Goal: Information Seeking & Learning: Find specific fact

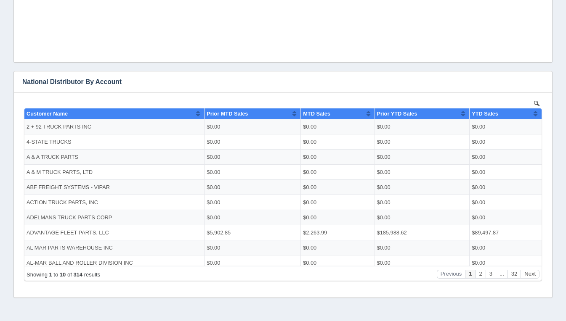
scroll to position [2, 0]
click at [528, 273] on button "Next" at bounding box center [529, 274] width 19 height 9
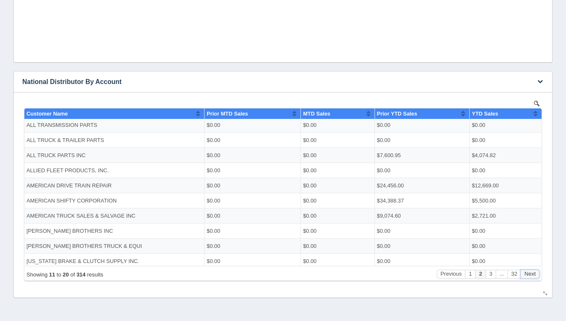
click at [528, 273] on button "Next" at bounding box center [529, 274] width 19 height 9
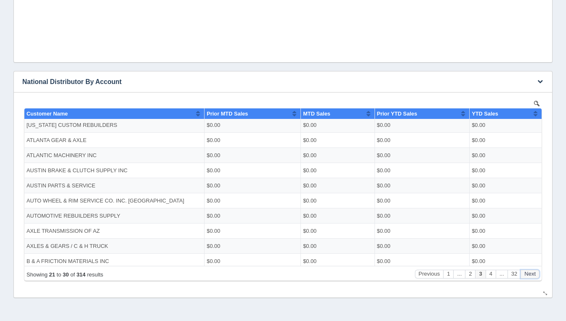
click at [528, 273] on button "Next" at bounding box center [529, 274] width 19 height 9
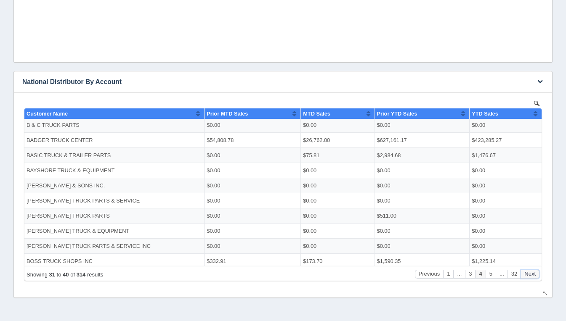
click at [528, 273] on button "Next" at bounding box center [529, 274] width 19 height 9
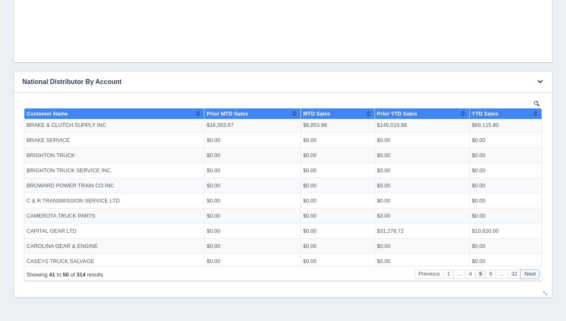
click at [528, 273] on button "Next" at bounding box center [529, 274] width 19 height 9
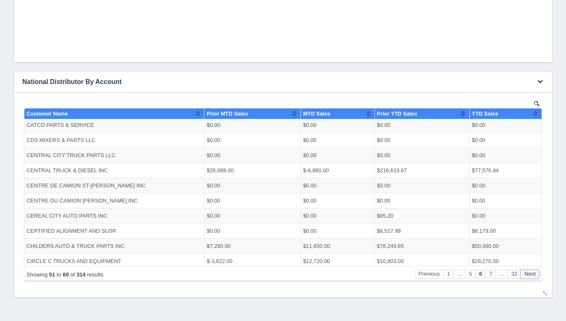
click at [528, 273] on button "Next" at bounding box center [529, 274] width 19 height 9
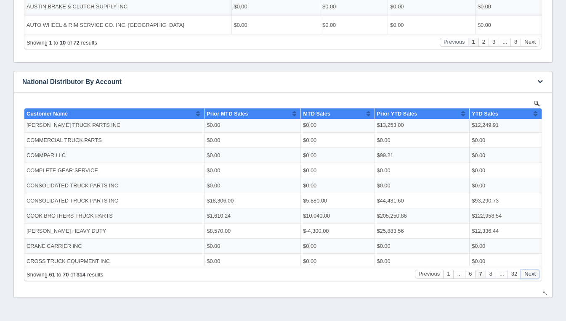
scroll to position [0, 0]
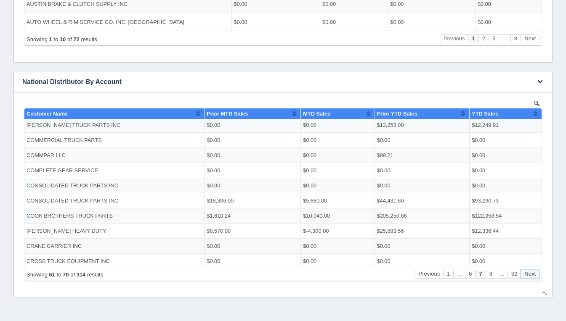
click at [528, 273] on button "Next" at bounding box center [529, 274] width 19 height 9
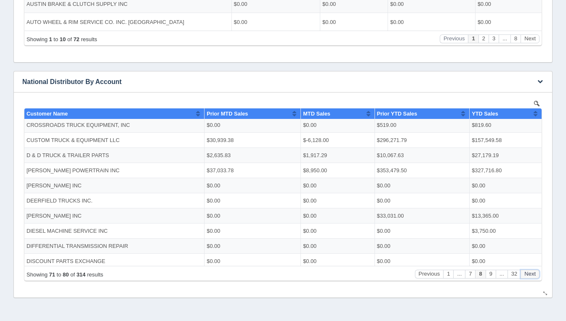
click at [528, 273] on button "Next" at bounding box center [529, 274] width 19 height 9
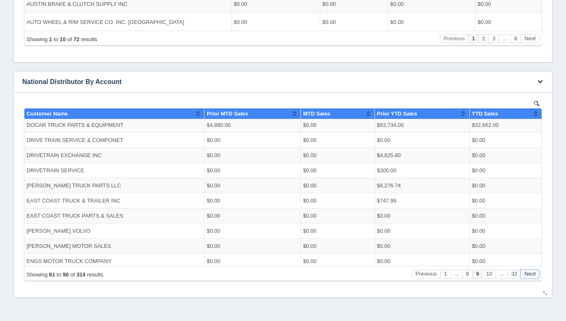
click at [528, 273] on button "Next" at bounding box center [529, 274] width 19 height 9
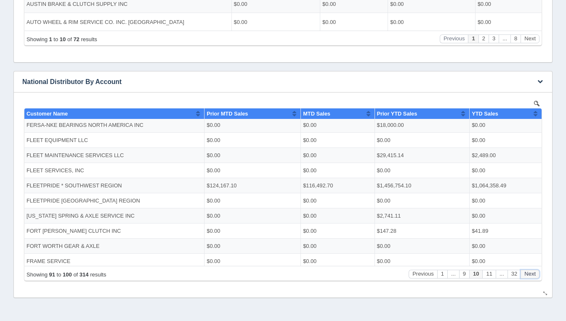
click at [528, 273] on button "Next" at bounding box center [529, 274] width 19 height 9
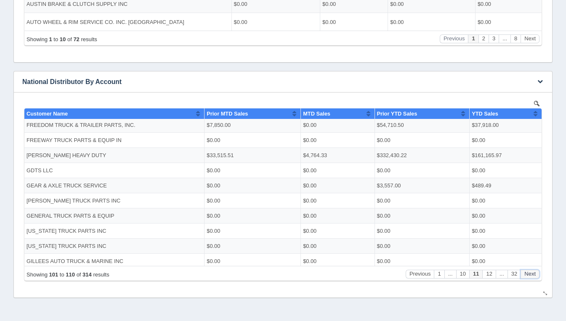
click at [528, 273] on button "Next" at bounding box center [529, 274] width 19 height 9
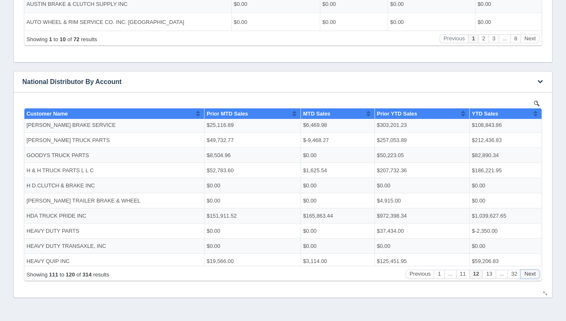
click at [528, 273] on button "Next" at bounding box center [529, 274] width 19 height 9
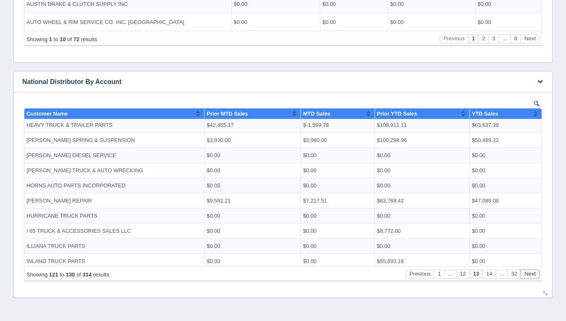
click at [528, 273] on button "Next" at bounding box center [529, 274] width 19 height 9
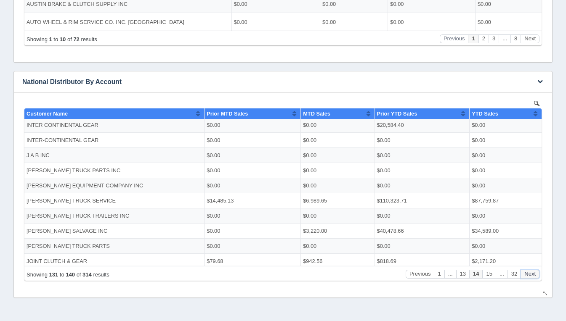
click at [528, 273] on button "Next" at bounding box center [529, 274] width 19 height 9
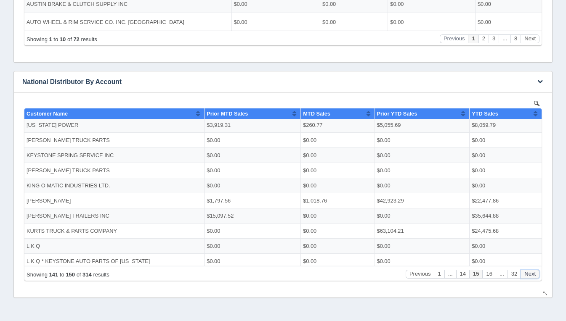
click at [528, 273] on button "Next" at bounding box center [529, 274] width 19 height 9
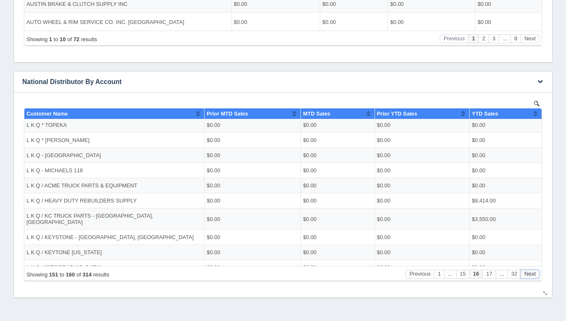
click at [528, 273] on button "Next" at bounding box center [529, 274] width 19 height 9
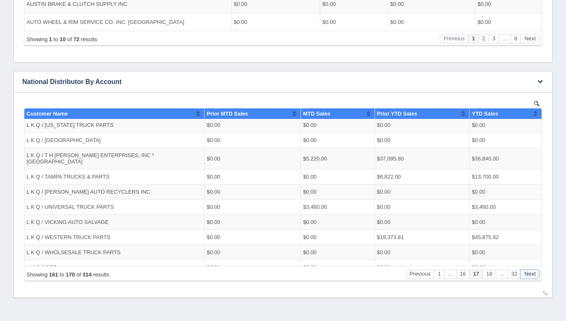
click at [528, 273] on button "Next" at bounding box center [529, 274] width 19 height 9
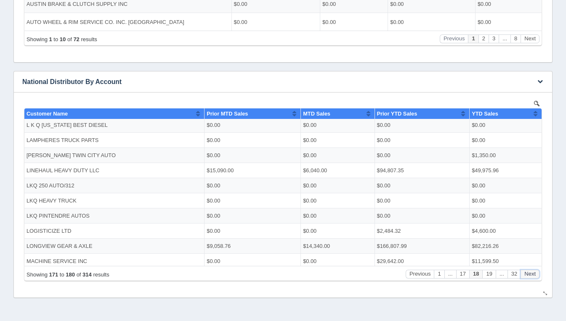
click at [528, 273] on button "Next" at bounding box center [529, 274] width 19 height 9
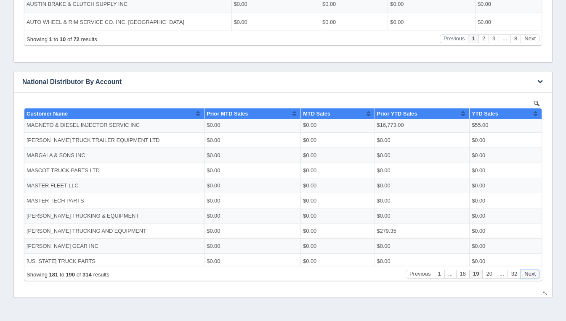
click at [528, 273] on button "Next" at bounding box center [529, 274] width 19 height 9
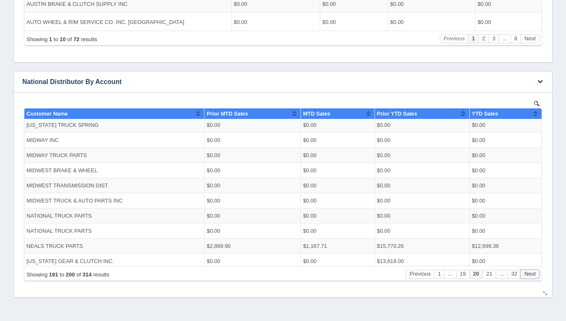
click at [528, 273] on button "Next" at bounding box center [529, 274] width 19 height 9
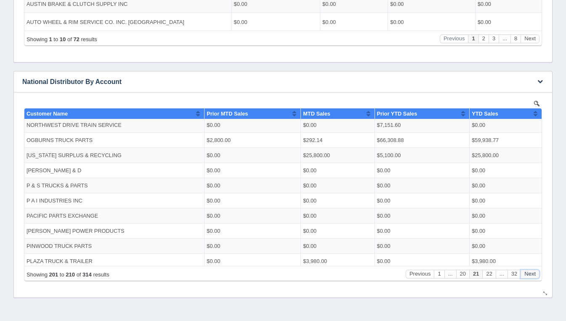
click at [528, 273] on button "Next" at bounding box center [529, 274] width 19 height 9
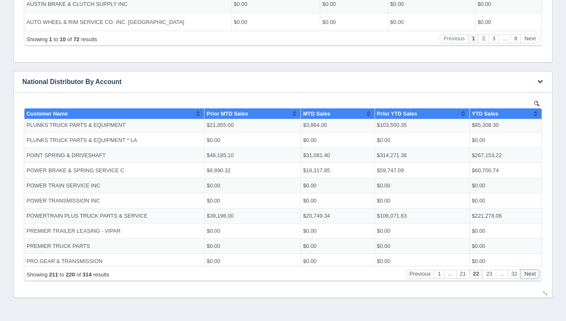
click at [528, 273] on button "Next" at bounding box center [529, 274] width 19 height 9
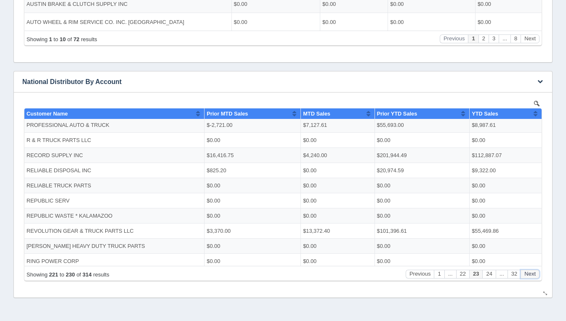
click at [528, 273] on button "Next" at bounding box center [529, 274] width 19 height 9
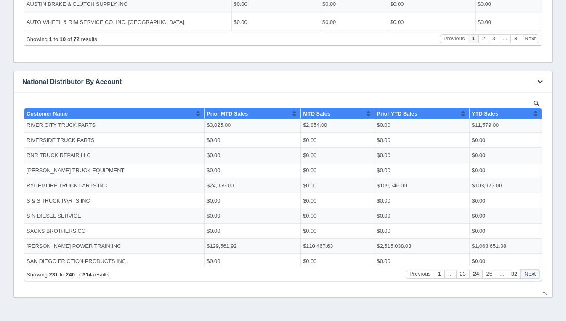
click at [528, 273] on button "Next" at bounding box center [529, 274] width 19 height 9
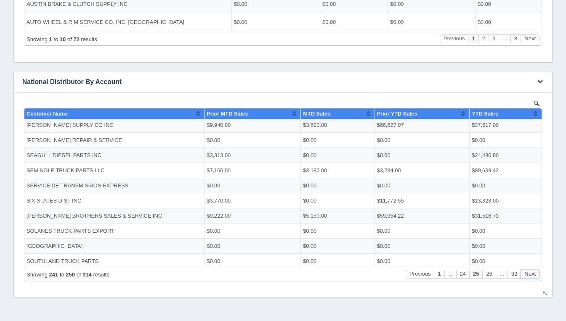
click at [528, 273] on button "Next" at bounding box center [529, 274] width 19 height 9
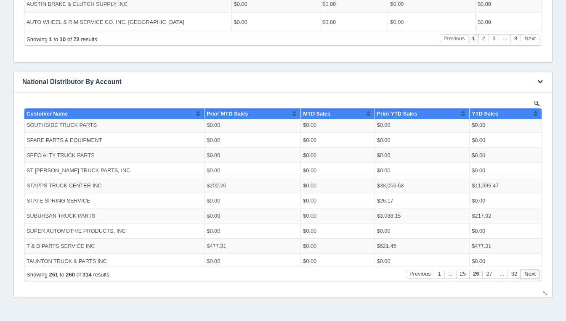
click at [528, 273] on button "Next" at bounding box center [529, 274] width 19 height 9
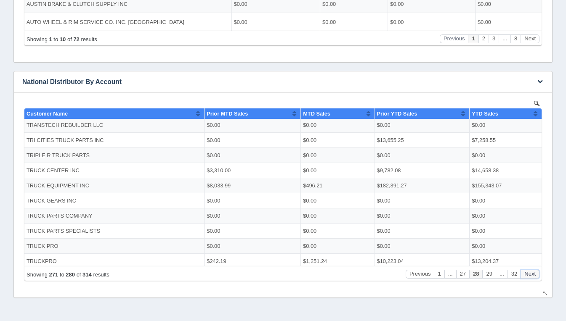
click at [528, 273] on button "Next" at bounding box center [529, 274] width 19 height 9
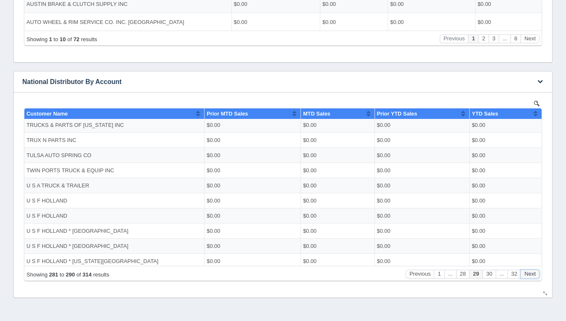
click at [528, 273] on button "Next" at bounding box center [529, 274] width 19 height 9
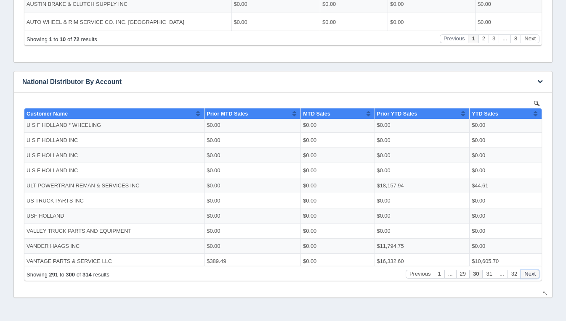
click at [528, 273] on button "Next" at bounding box center [529, 274] width 19 height 9
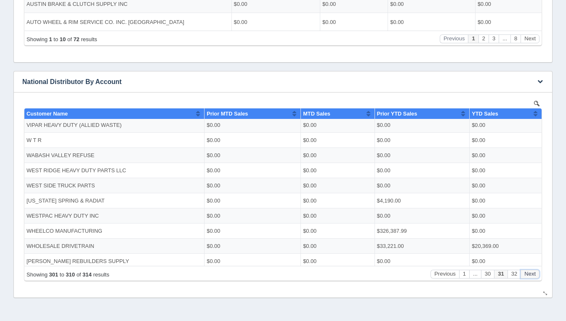
click at [528, 273] on button "Next" at bounding box center [529, 274] width 19 height 9
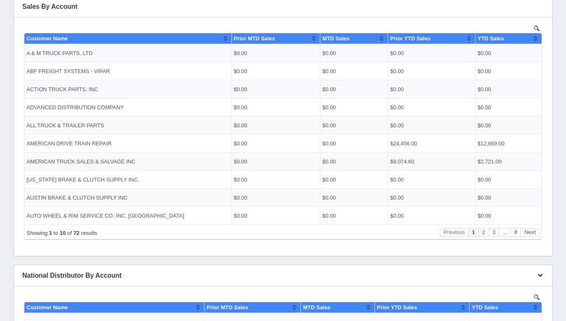
scroll to position [170, 0]
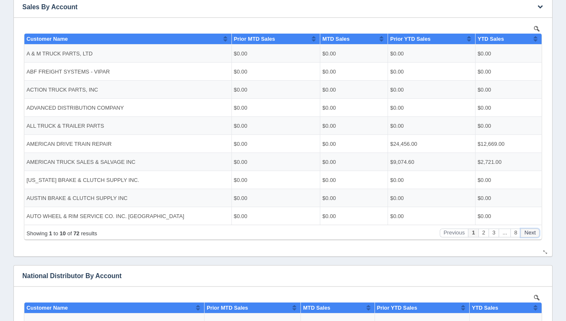
click at [528, 236] on button "Next" at bounding box center [529, 232] width 19 height 9
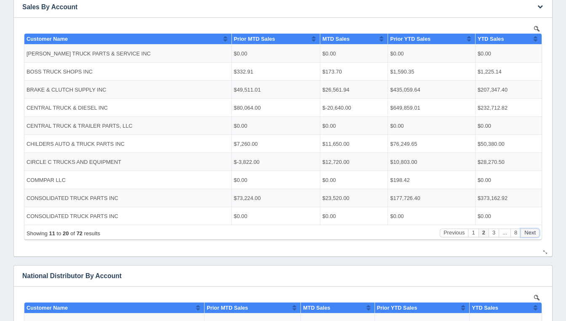
click at [528, 236] on button "Next" at bounding box center [529, 232] width 19 height 9
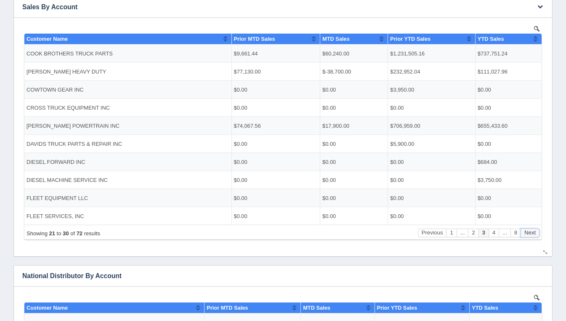
click at [528, 236] on button "Next" at bounding box center [529, 232] width 19 height 9
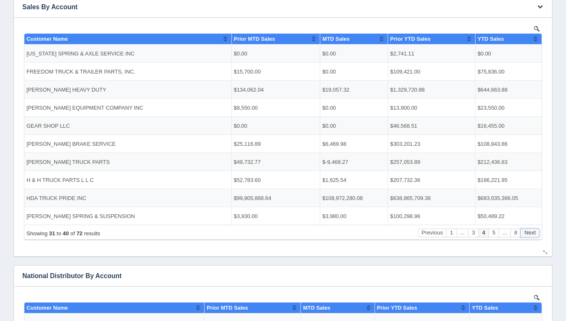
click at [528, 236] on button "Next" at bounding box center [529, 232] width 19 height 9
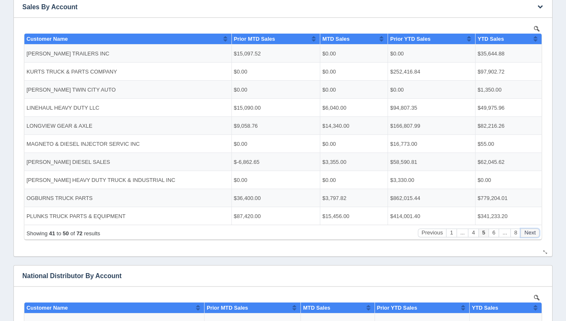
click at [528, 236] on button "Next" at bounding box center [529, 232] width 19 height 9
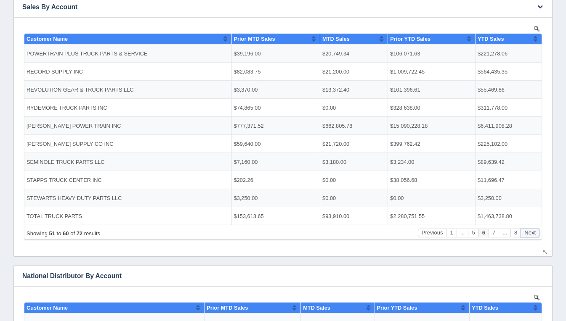
click at [528, 236] on button "Next" at bounding box center [529, 232] width 19 height 9
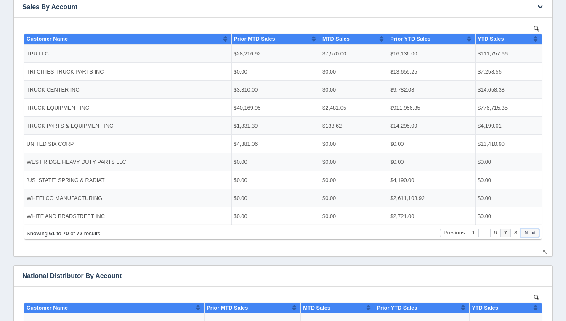
click at [528, 236] on button "Next" at bounding box center [529, 232] width 19 height 9
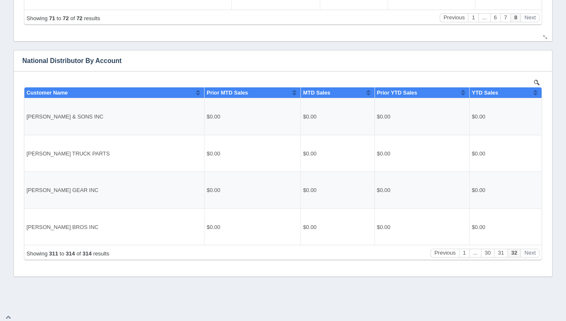
scroll to position [388, 0]
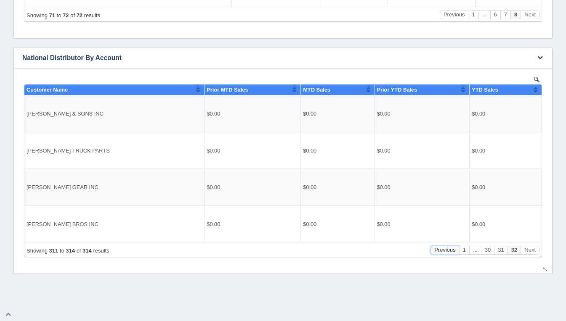
click at [446, 252] on button "Previous" at bounding box center [444, 250] width 29 height 9
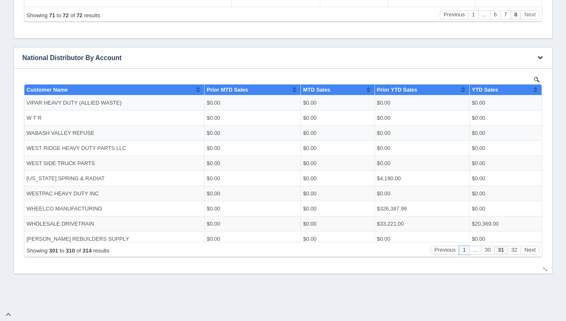
click at [462, 252] on button "1" at bounding box center [464, 250] width 10 height 9
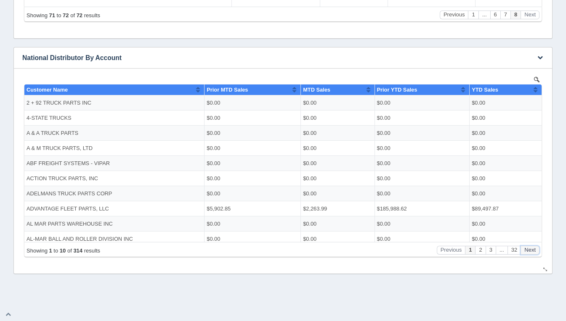
click at [533, 251] on button "Next" at bounding box center [529, 250] width 19 height 9
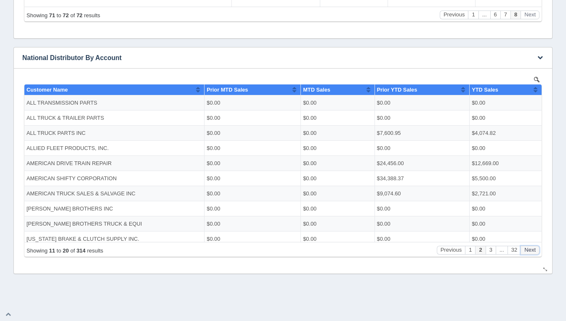
click at [533, 251] on button "Next" at bounding box center [529, 250] width 19 height 9
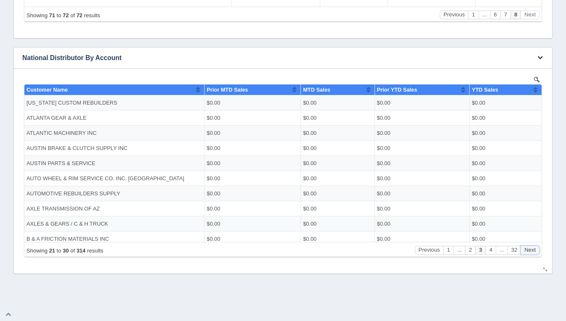
click at [533, 251] on button "Next" at bounding box center [529, 250] width 19 height 9
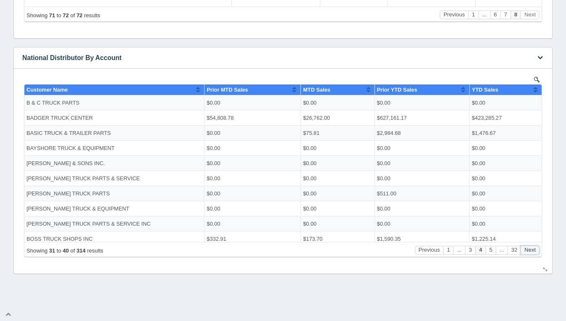
click at [533, 251] on button "Next" at bounding box center [529, 250] width 19 height 9
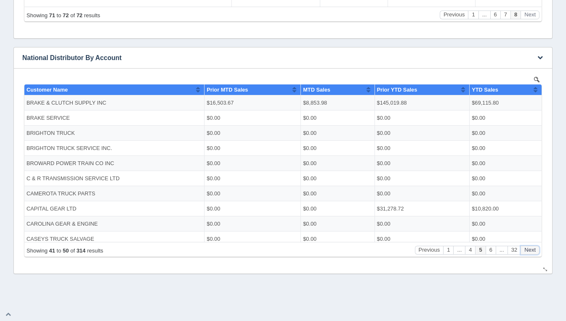
click at [533, 251] on button "Next" at bounding box center [529, 250] width 19 height 9
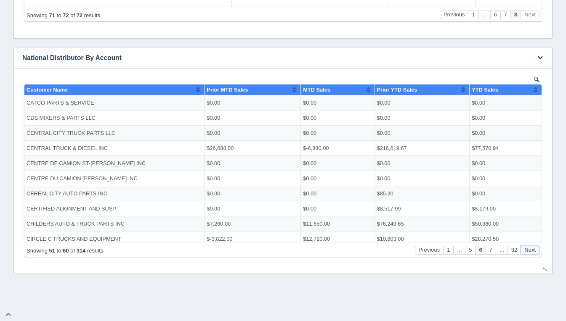
click at [533, 251] on button "Next" at bounding box center [529, 250] width 19 height 9
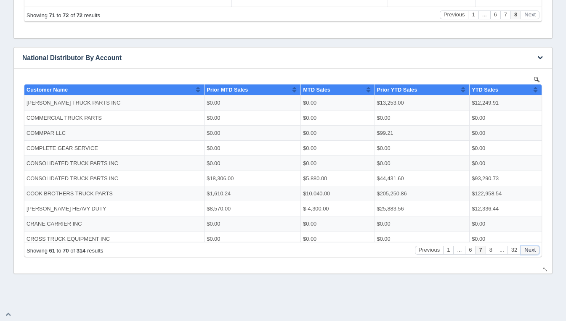
click at [533, 251] on button "Next" at bounding box center [529, 250] width 19 height 9
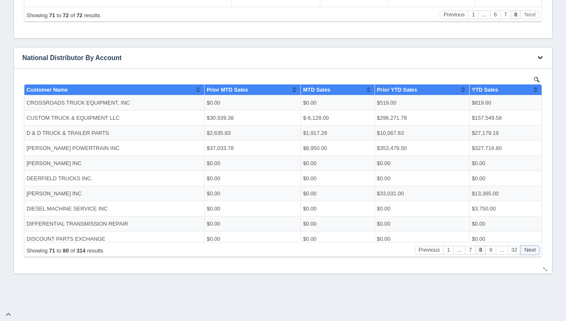
click at [533, 251] on button "Next" at bounding box center [529, 250] width 19 height 9
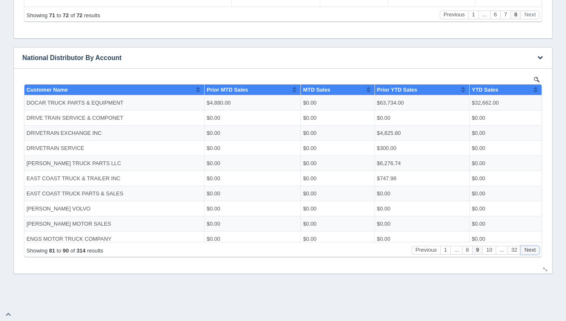
click at [533, 251] on button "Next" at bounding box center [529, 250] width 19 height 9
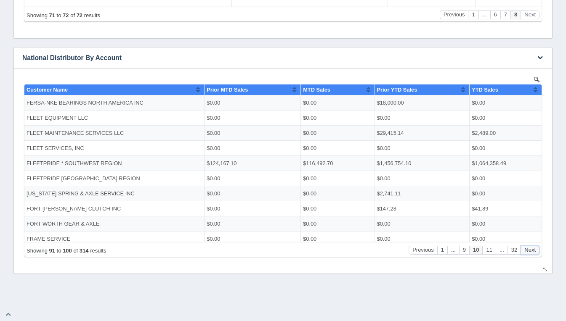
click at [533, 251] on button "Next" at bounding box center [529, 250] width 19 height 9
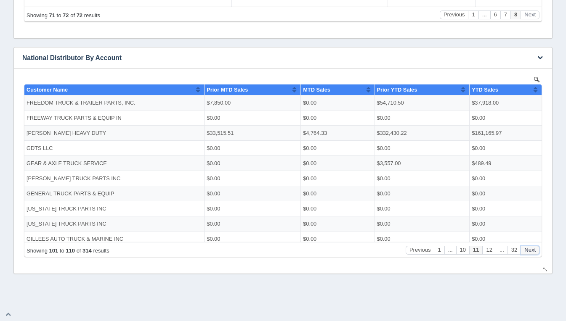
click at [533, 251] on button "Next" at bounding box center [529, 250] width 19 height 9
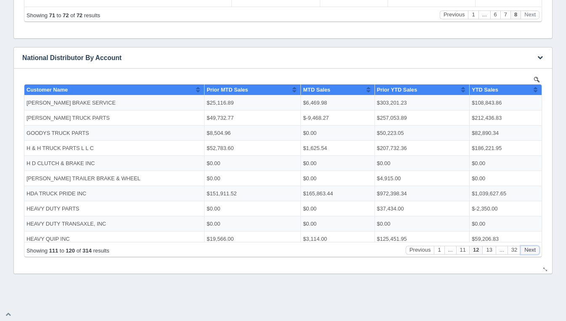
click at [533, 251] on button "Next" at bounding box center [529, 250] width 19 height 9
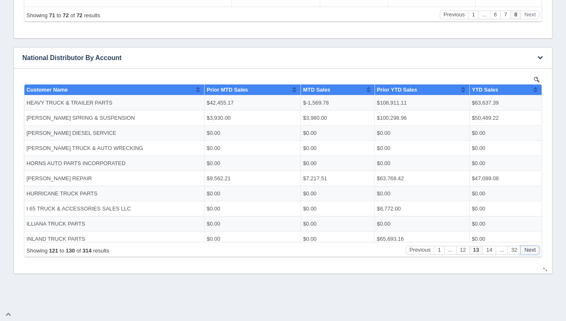
click at [533, 251] on button "Next" at bounding box center [529, 250] width 19 height 9
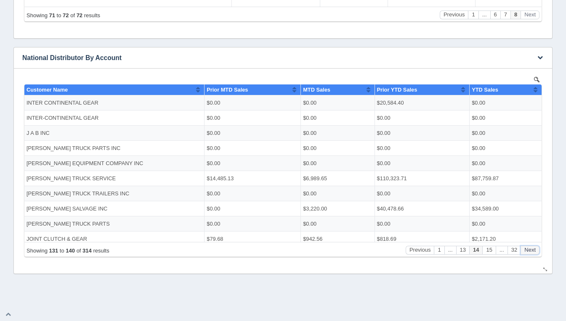
click at [533, 251] on button "Next" at bounding box center [529, 250] width 19 height 9
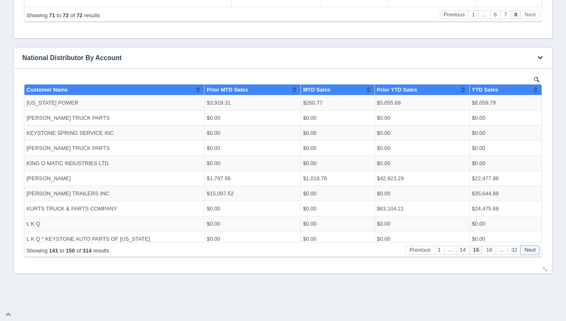
click at [533, 251] on button "Next" at bounding box center [529, 250] width 19 height 9
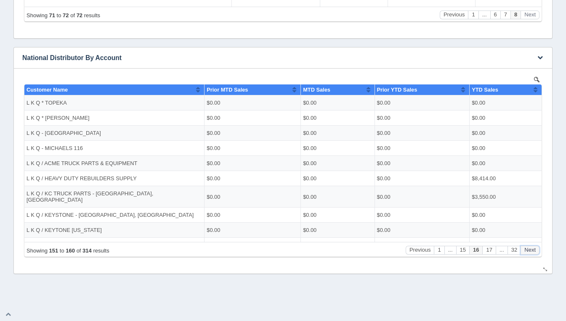
click at [533, 251] on button "Next" at bounding box center [529, 250] width 19 height 9
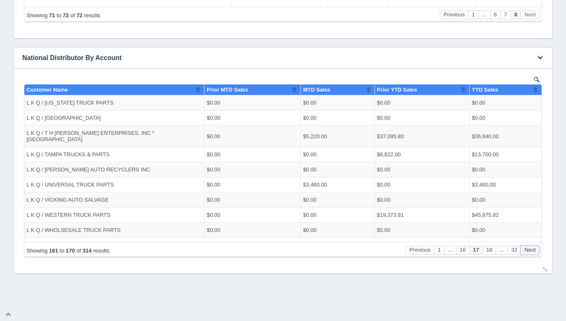
click at [533, 251] on button "Next" at bounding box center [529, 250] width 19 height 9
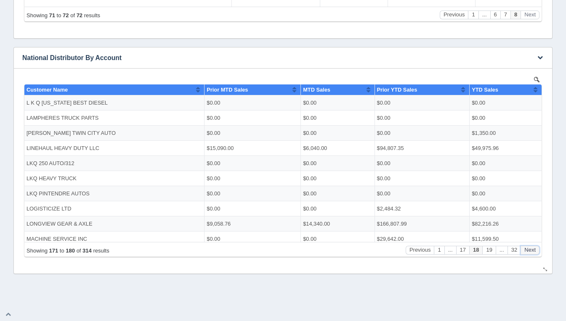
click at [533, 251] on button "Next" at bounding box center [529, 250] width 19 height 9
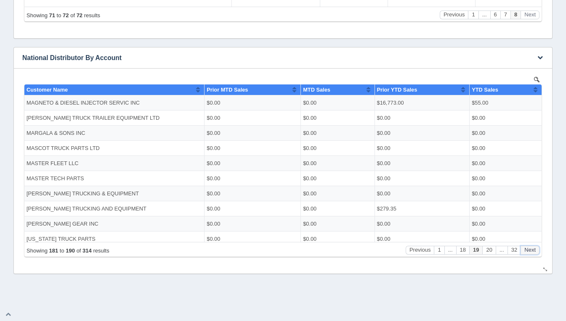
click at [533, 251] on button "Next" at bounding box center [529, 250] width 19 height 9
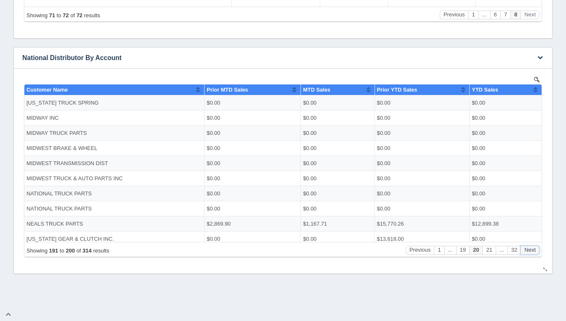
click at [533, 251] on button "Next" at bounding box center [529, 250] width 19 height 9
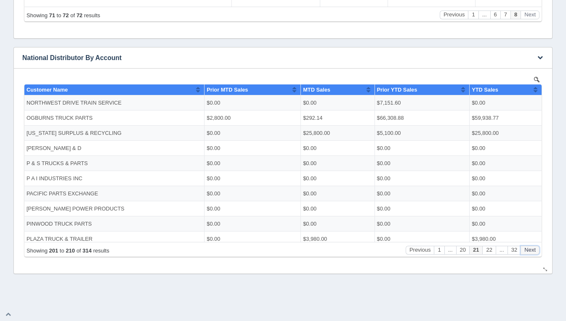
click at [533, 251] on button "Next" at bounding box center [529, 250] width 19 height 9
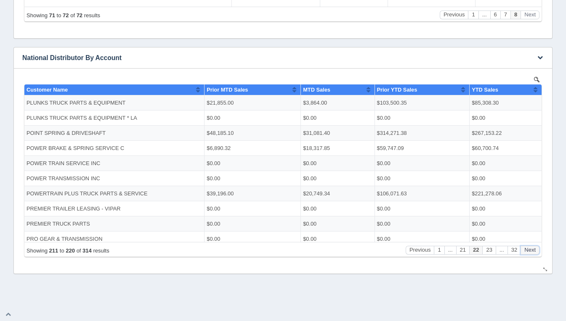
click at [533, 251] on button "Next" at bounding box center [529, 250] width 19 height 9
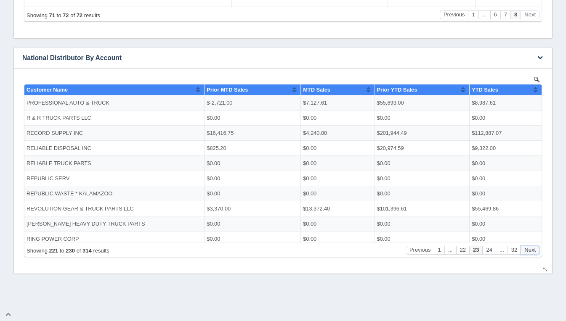
click at [533, 251] on button "Next" at bounding box center [529, 250] width 19 height 9
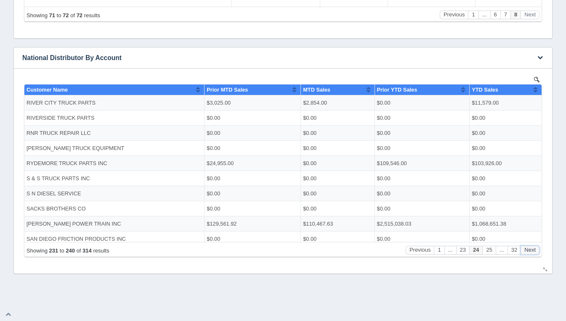
click at [533, 251] on button "Next" at bounding box center [529, 250] width 19 height 9
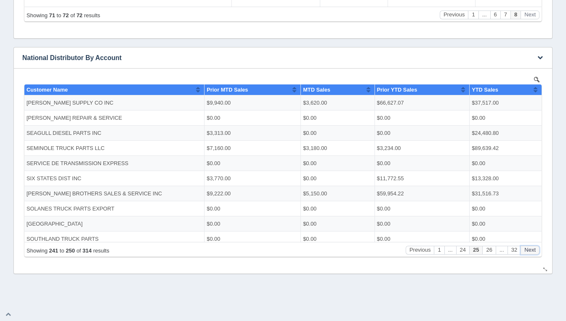
click at [533, 251] on button "Next" at bounding box center [529, 250] width 19 height 9
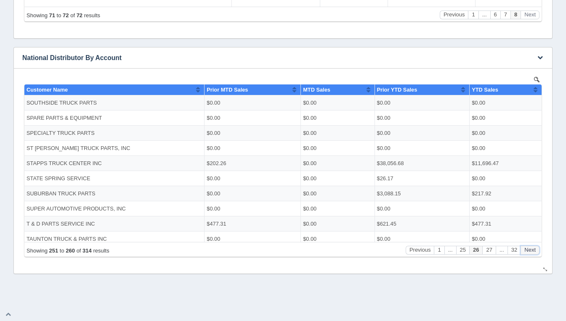
click at [533, 251] on button "Next" at bounding box center [529, 250] width 19 height 9
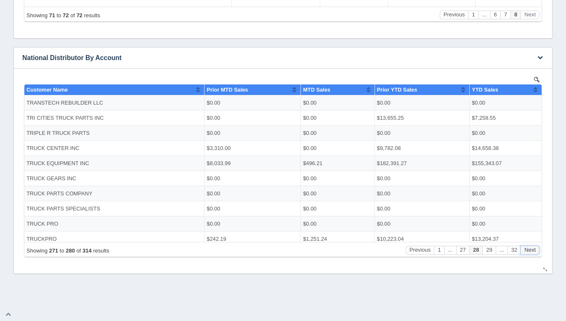
click at [533, 251] on button "Next" at bounding box center [529, 250] width 19 height 9
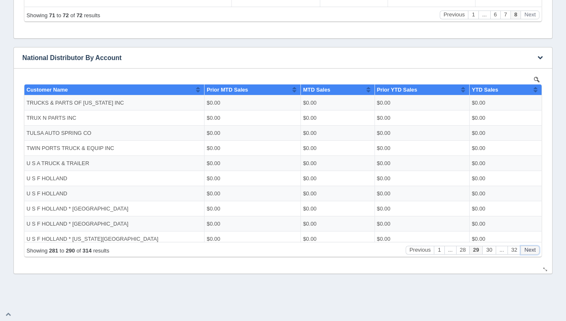
click at [533, 251] on button "Next" at bounding box center [529, 250] width 19 height 9
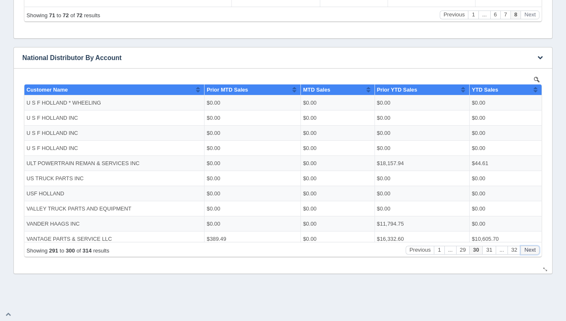
click at [533, 251] on button "Next" at bounding box center [529, 250] width 19 height 9
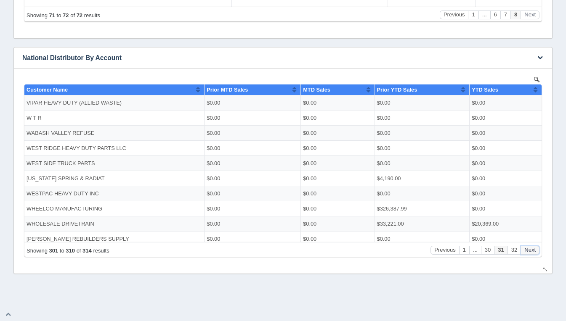
click at [533, 251] on button "Next" at bounding box center [529, 250] width 19 height 9
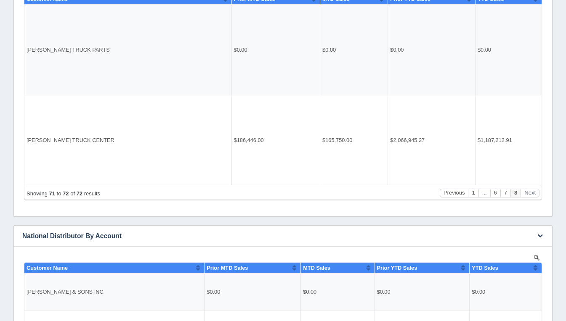
scroll to position [208, 0]
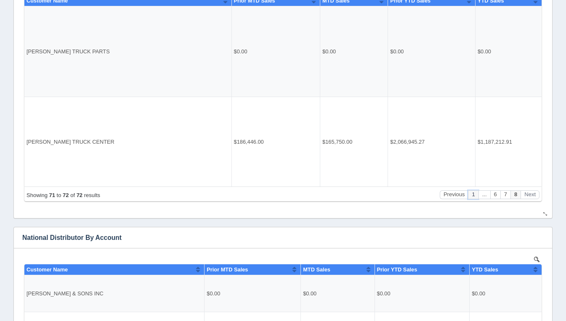
click at [475, 195] on button "1" at bounding box center [473, 195] width 10 height 9
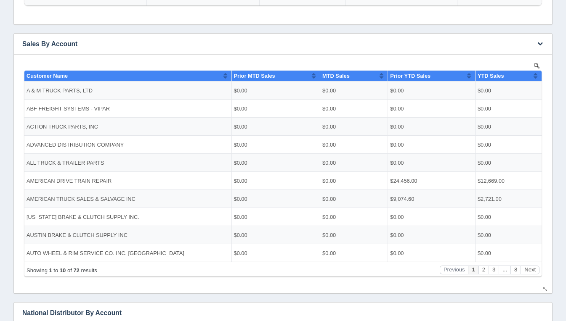
scroll to position [138, 0]
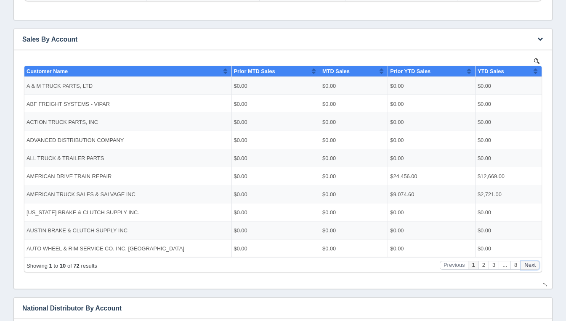
click at [536, 264] on button "Next" at bounding box center [529, 265] width 19 height 9
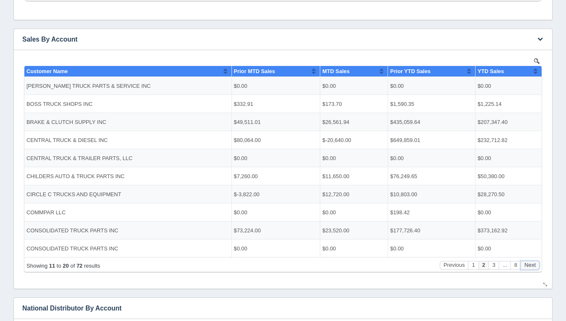
click at [536, 264] on button "Next" at bounding box center [529, 265] width 19 height 9
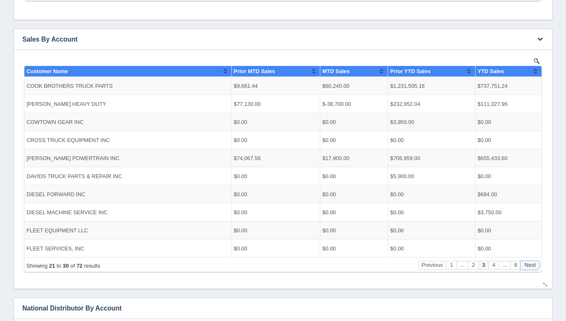
click at [536, 264] on button "Next" at bounding box center [529, 265] width 19 height 9
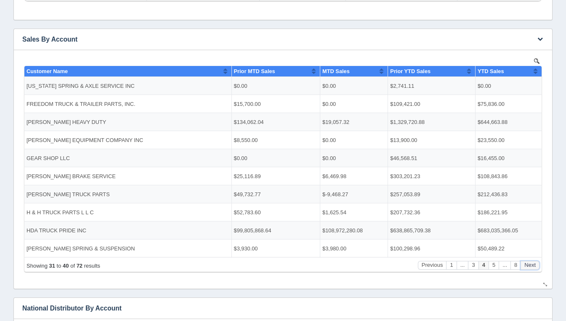
click at [536, 264] on button "Next" at bounding box center [529, 265] width 19 height 9
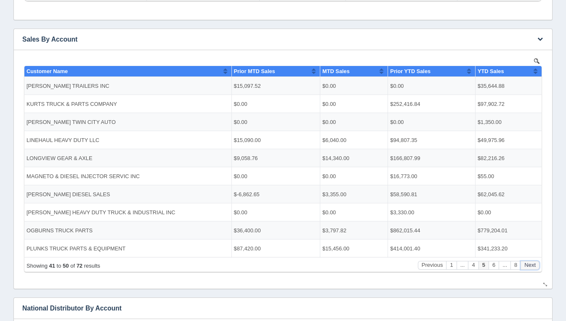
click at [536, 264] on button "Next" at bounding box center [529, 265] width 19 height 9
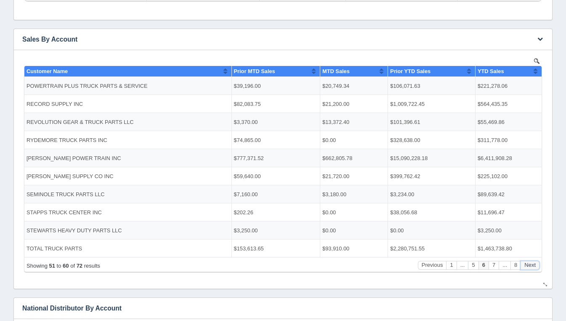
click at [536, 264] on button "Next" at bounding box center [529, 265] width 19 height 9
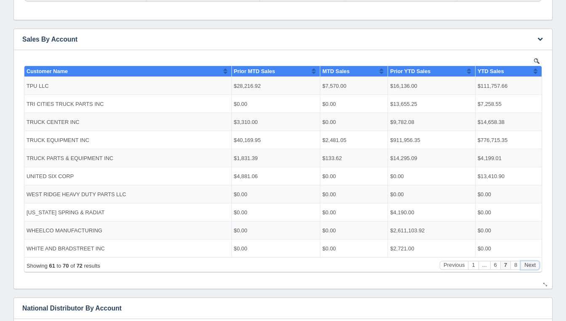
click at [536, 264] on button "Next" at bounding box center [529, 265] width 19 height 9
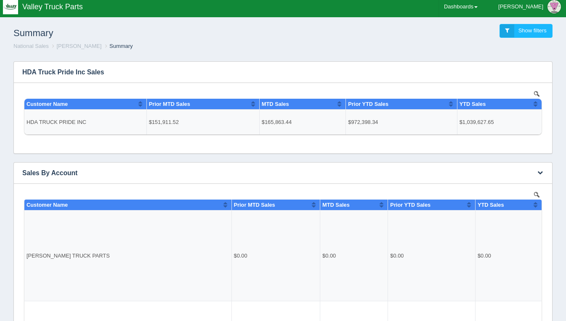
scroll to position [0, 0]
